Goal: Task Accomplishment & Management: Use online tool/utility

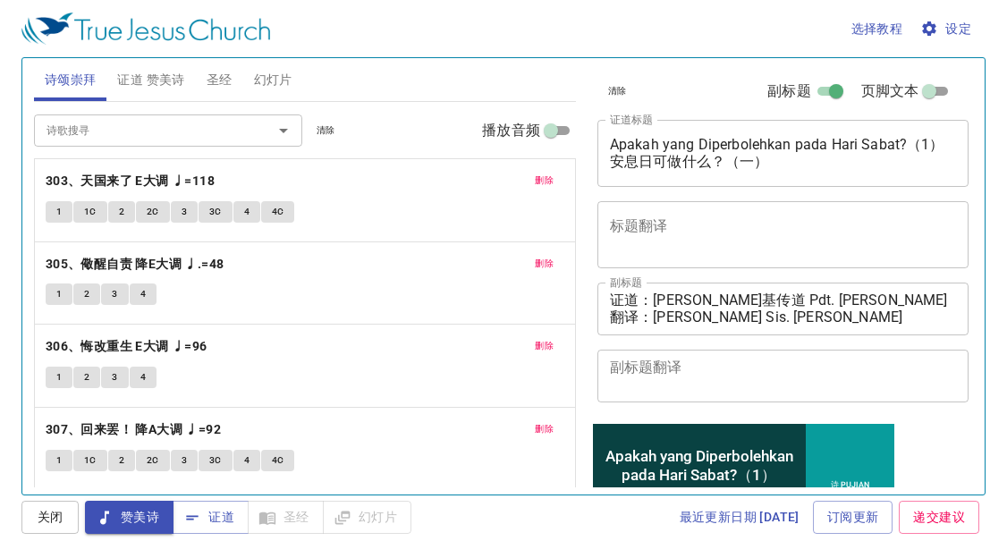
drag, startPoint x: 946, startPoint y: 137, endPoint x: 611, endPoint y: 145, distance: 334.7
click at [611, 145] on div "Apakah yang Diperbolehkan pada Hari Sabat?（1） 安息日可做什么？（一） x 证道标题" at bounding box center [784, 153] width 372 height 67
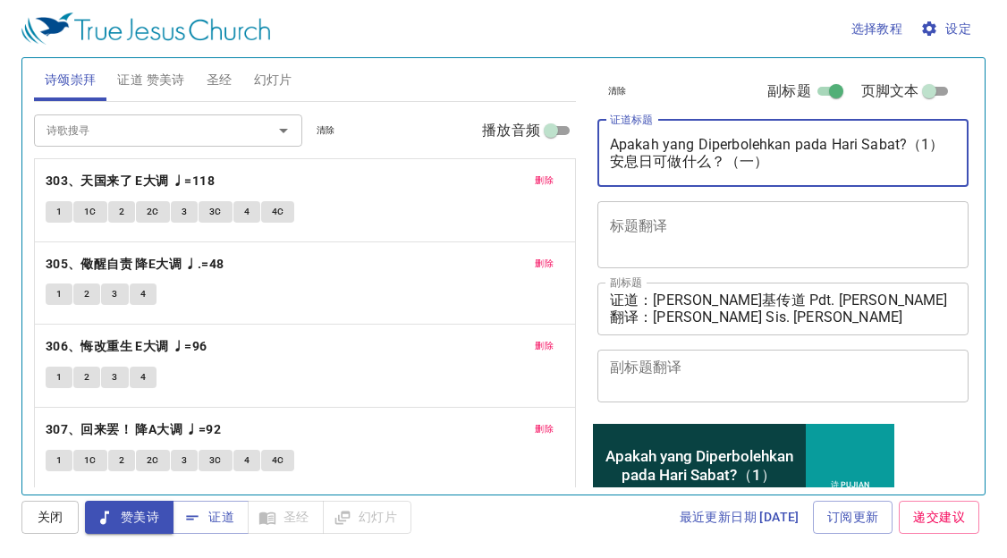
drag, startPoint x: 777, startPoint y: 162, endPoint x: 609, endPoint y: 139, distance: 169.8
click at [610, 139] on textarea "Apakah yang Diperbolehkan pada Hari Sabat?（1） 安息日可做什么？（一）" at bounding box center [783, 153] width 347 height 34
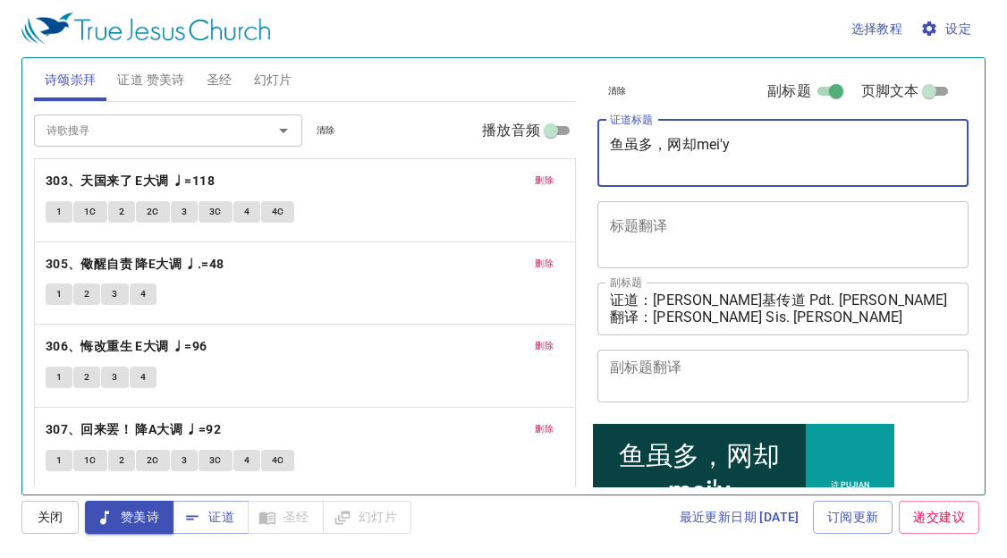
type textarea "鱼虽多，网却mei'yo"
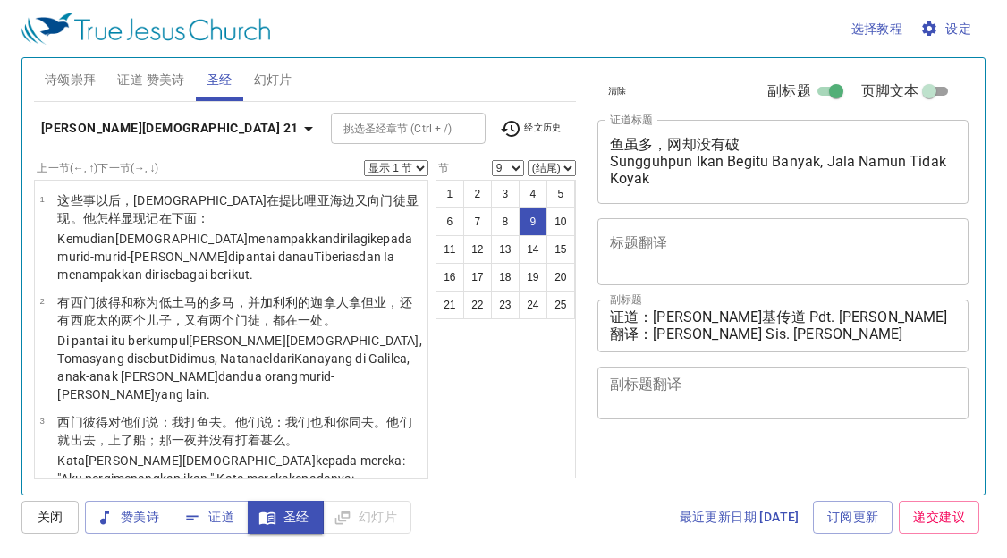
select select "9"
select select "11"
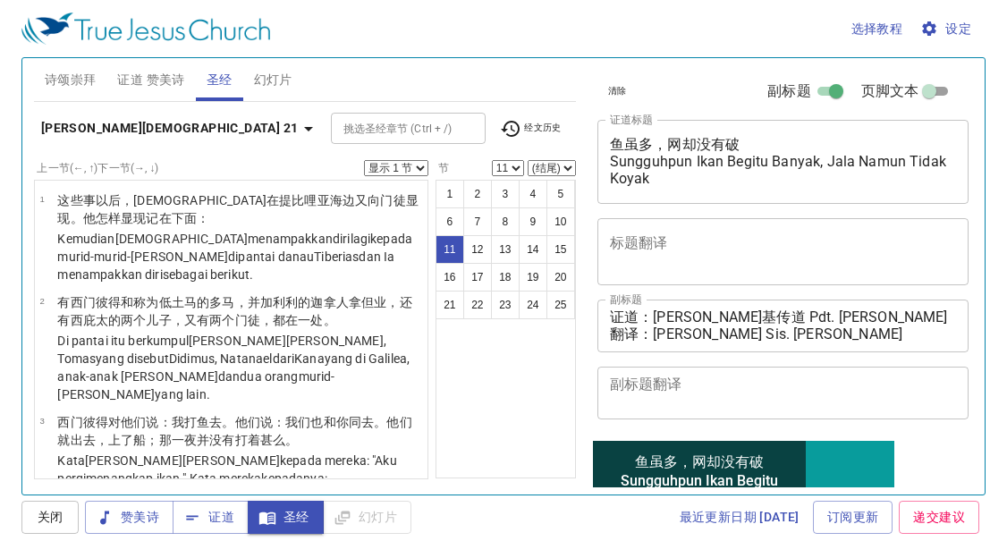
scroll to position [858, 0]
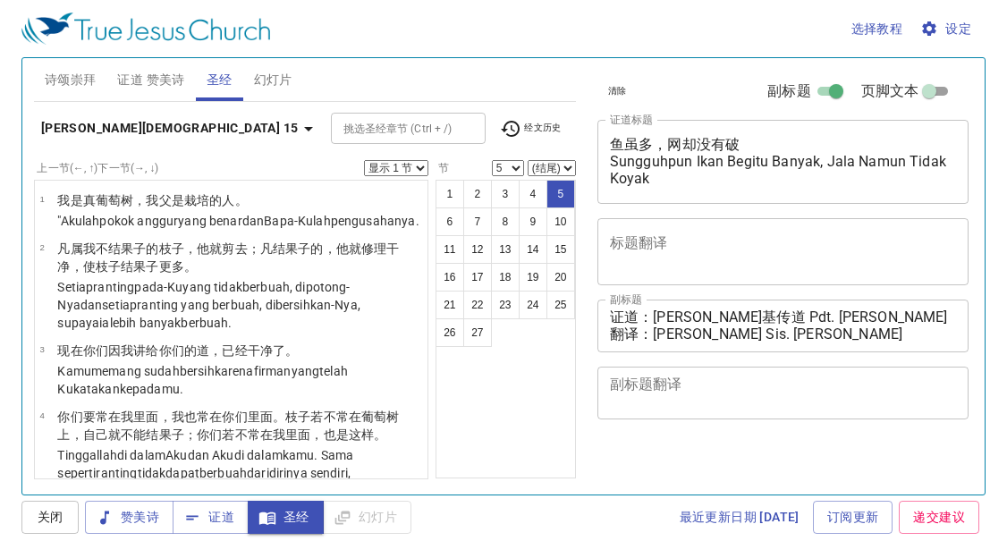
select select "5"
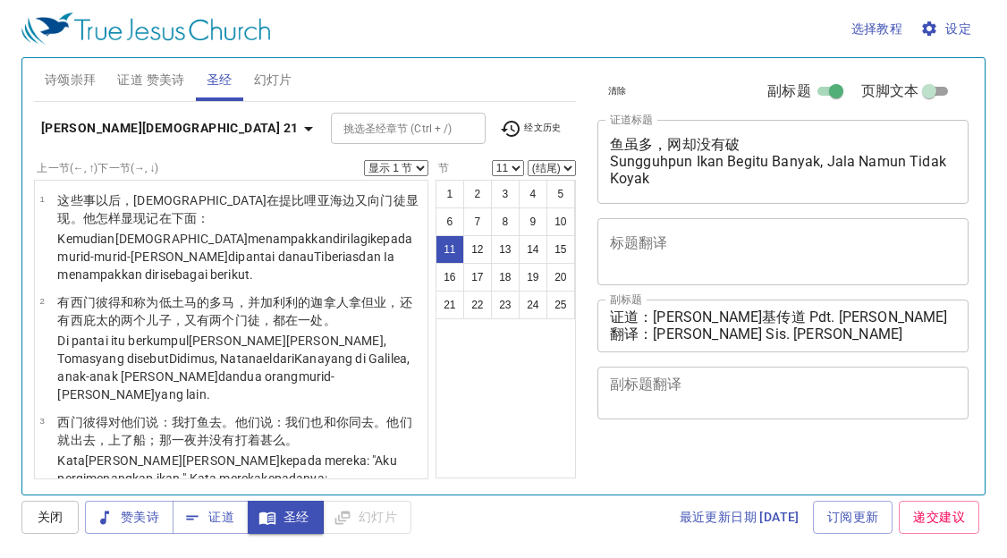
select select "11"
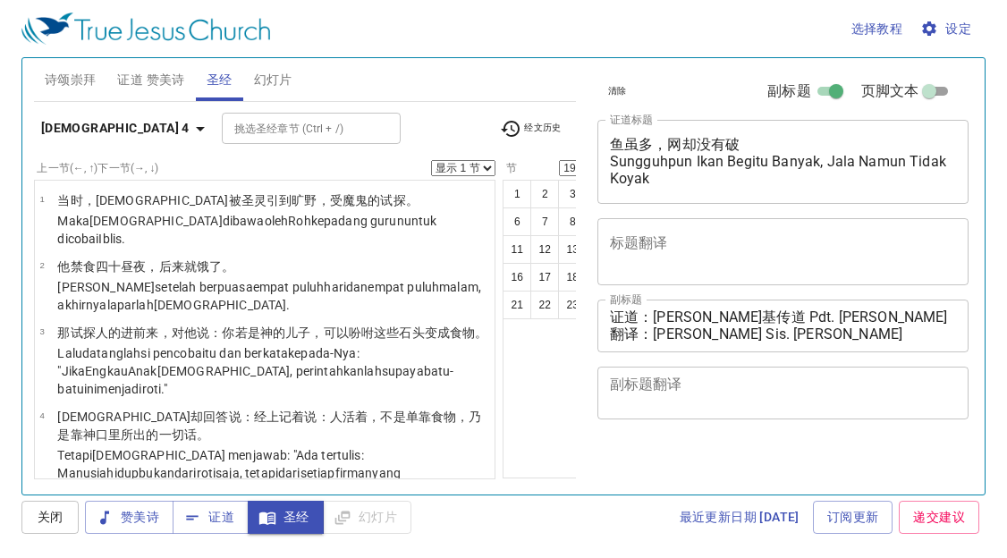
select select "19"
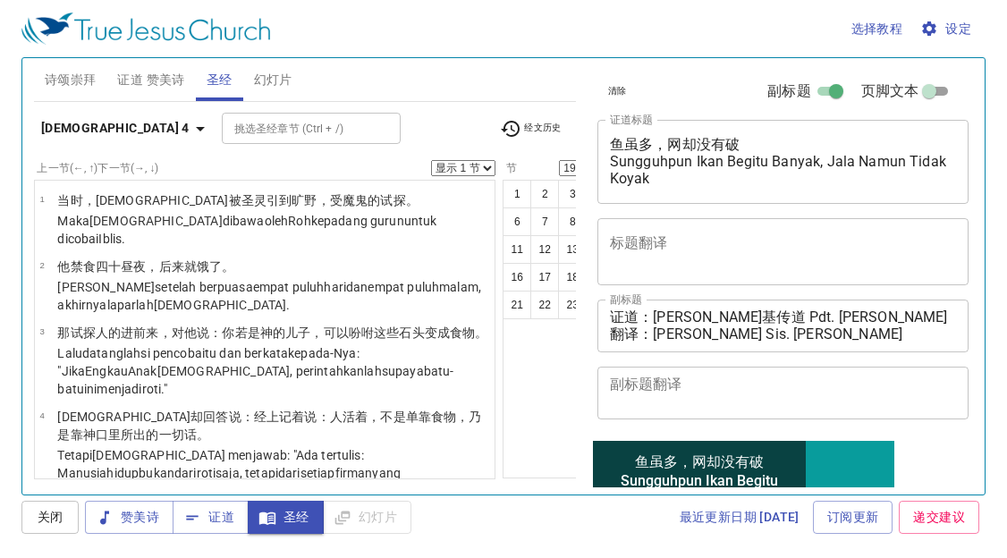
scroll to position [1423, 0]
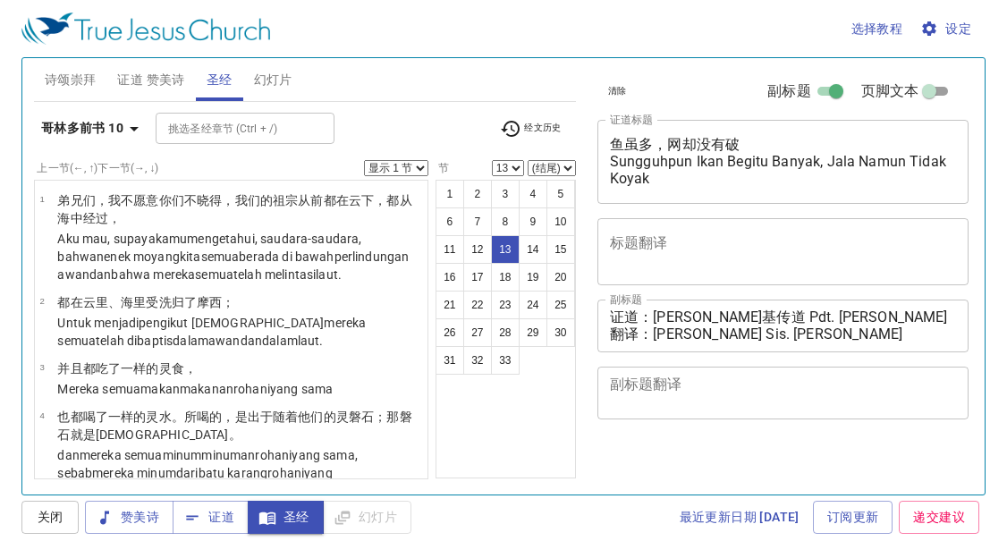
select select "13"
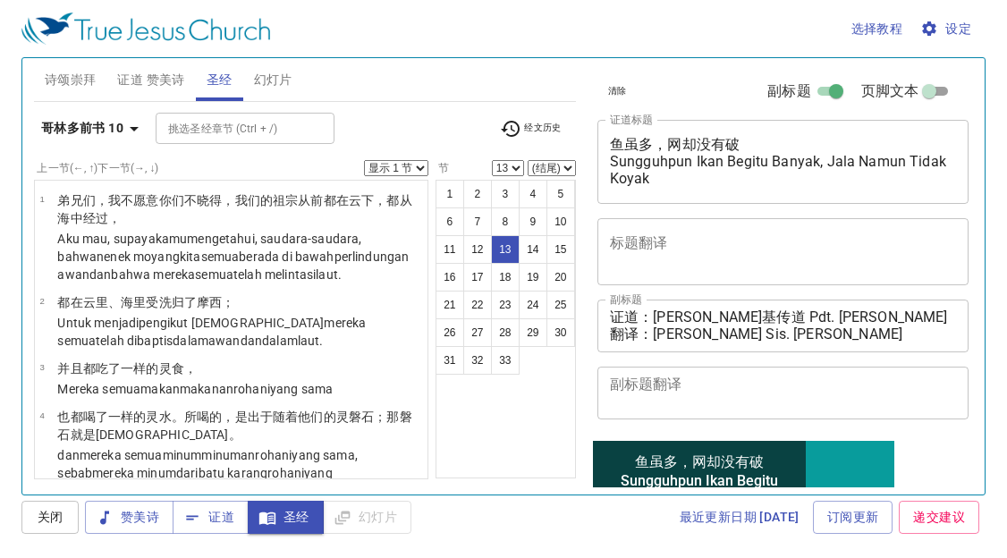
scroll to position [115, 0]
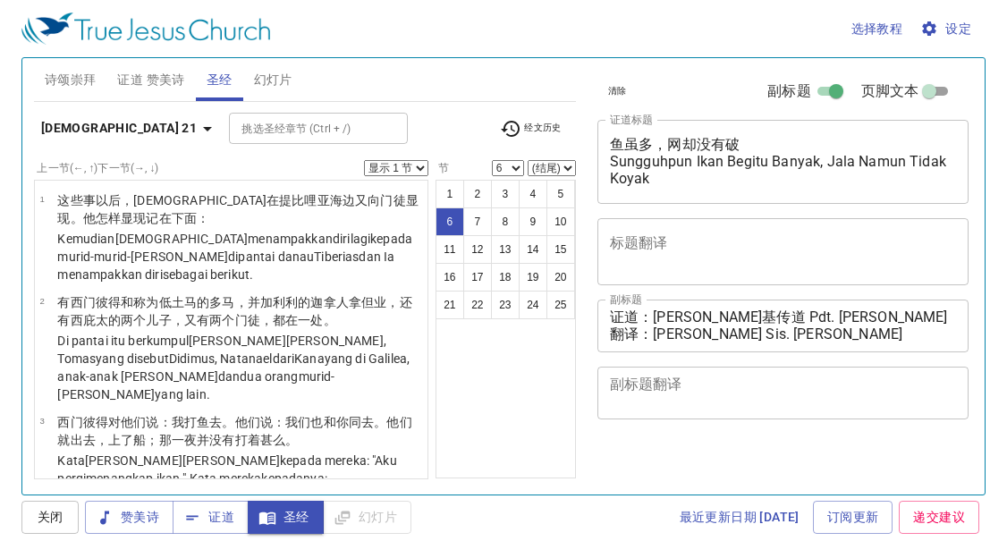
select select "6"
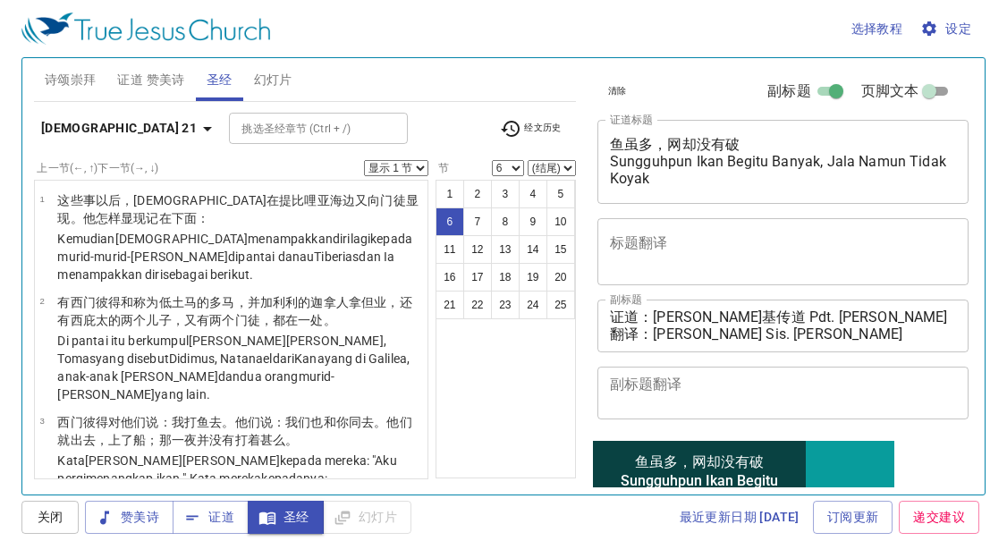
click at [225, 517] on span "证道" at bounding box center [210, 517] width 47 height 22
click at [212, 517] on span "证道" at bounding box center [210, 517] width 47 height 22
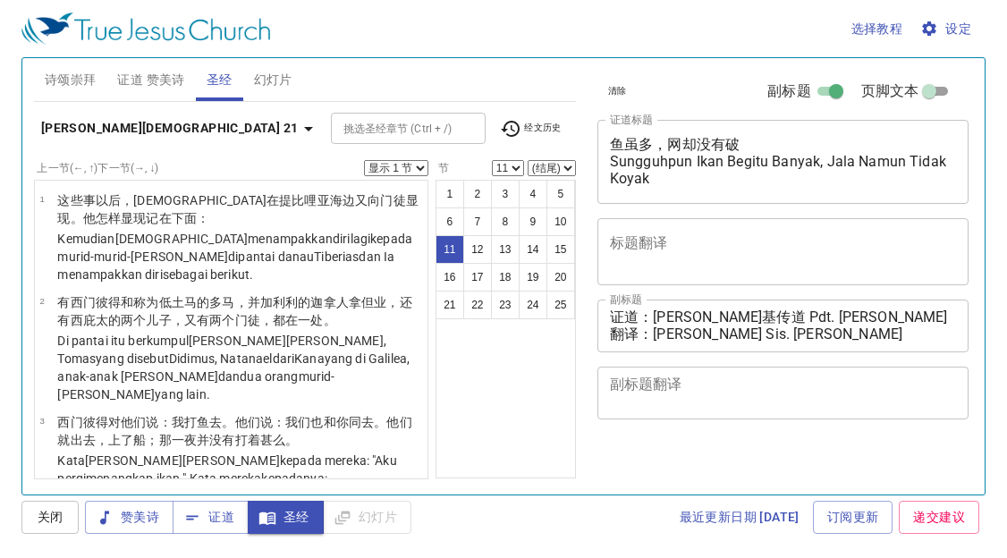
select select "11"
select select "6"
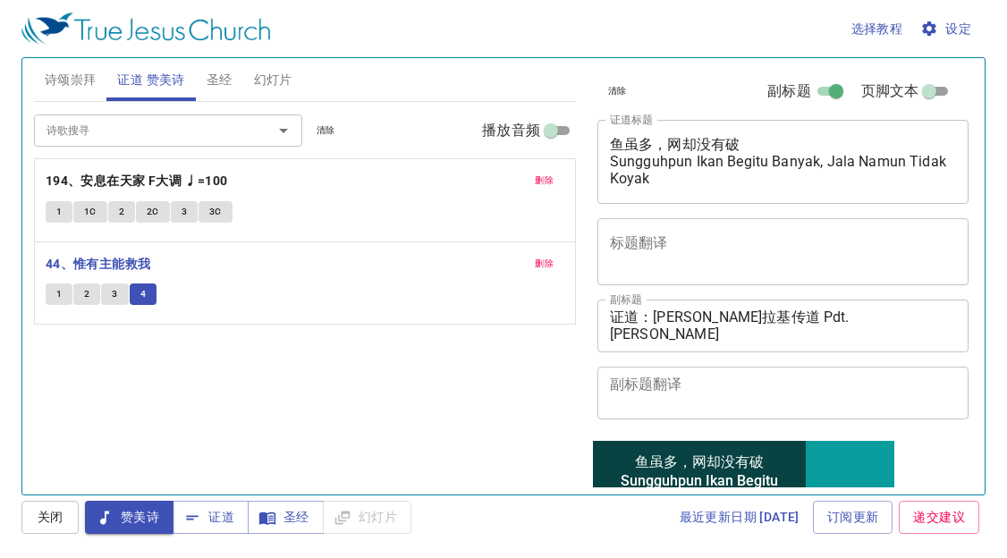
scroll to position [115, 0]
